Goal: Go to known website: Access a specific website the user already knows

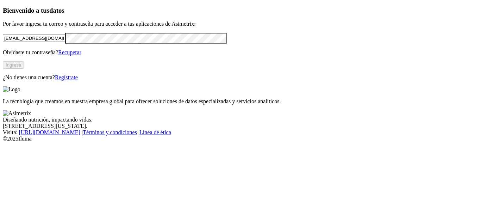
type input "[EMAIL_ADDRESS][DOMAIN_NAME]"
click at [24, 69] on button "Ingresa" at bounding box center [13, 64] width 21 height 7
